Goal: Find specific page/section: Find specific page/section

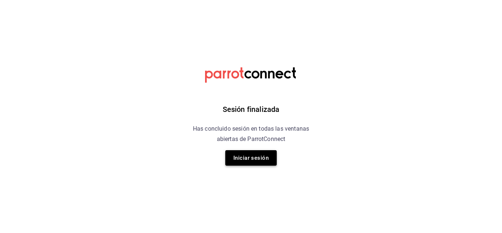
click at [269, 155] on button "Iniciar sesión" at bounding box center [250, 157] width 51 height 15
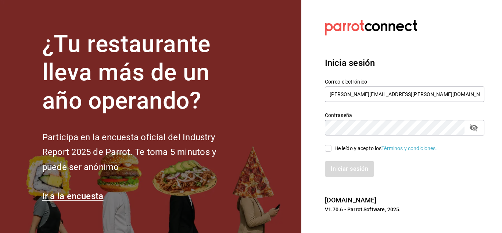
click at [334, 154] on div "Iniciar sesión" at bounding box center [400, 164] width 168 height 24
click at [333, 150] on span "He leído y acepto los Términos y condiciones." at bounding box center [385, 149] width 106 height 8
click at [332, 150] on input "He leído y acepto los Términos y condiciones." at bounding box center [328, 148] width 7 height 7
checkbox input "true"
click at [340, 163] on button "Iniciar sesión" at bounding box center [350, 168] width 50 height 15
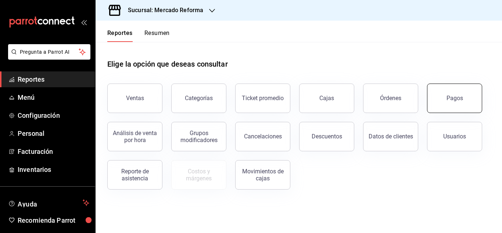
click at [440, 101] on button "Pagos" at bounding box center [454, 97] width 55 height 29
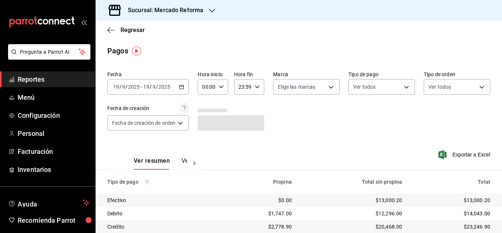
click at [224, 85] on div "00:00 Hora inicio" at bounding box center [213, 86] width 30 height 15
click at [208, 133] on button "06" at bounding box center [206, 138] width 12 height 15
type input "06:00"
click at [328, 128] on div at bounding box center [251, 116] width 502 height 233
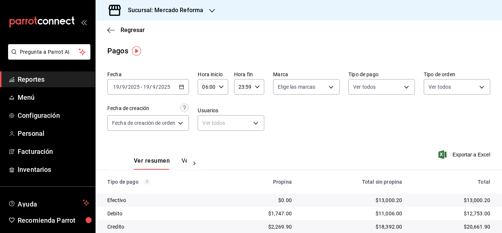
click at [210, 13] on icon "button" at bounding box center [212, 11] width 6 height 6
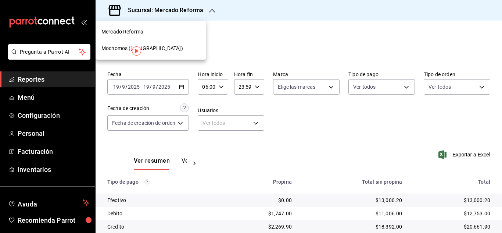
click at [407, 142] on div at bounding box center [251, 116] width 502 height 233
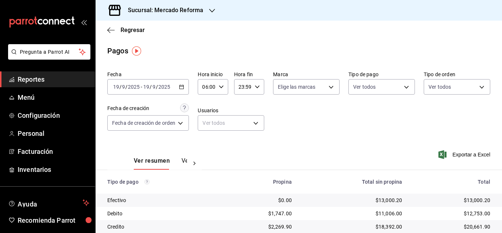
click at [208, 10] on div "Sucursal: Mercado Reforma" at bounding box center [160, 10] width 117 height 21
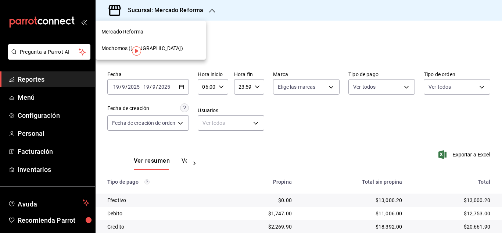
click at [161, 44] on div "Mochomos (Chihuahua)" at bounding box center [151, 48] width 110 height 17
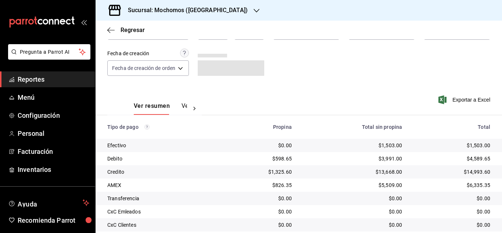
scroll to position [79, 0]
